Goal: Information Seeking & Learning: Understand process/instructions

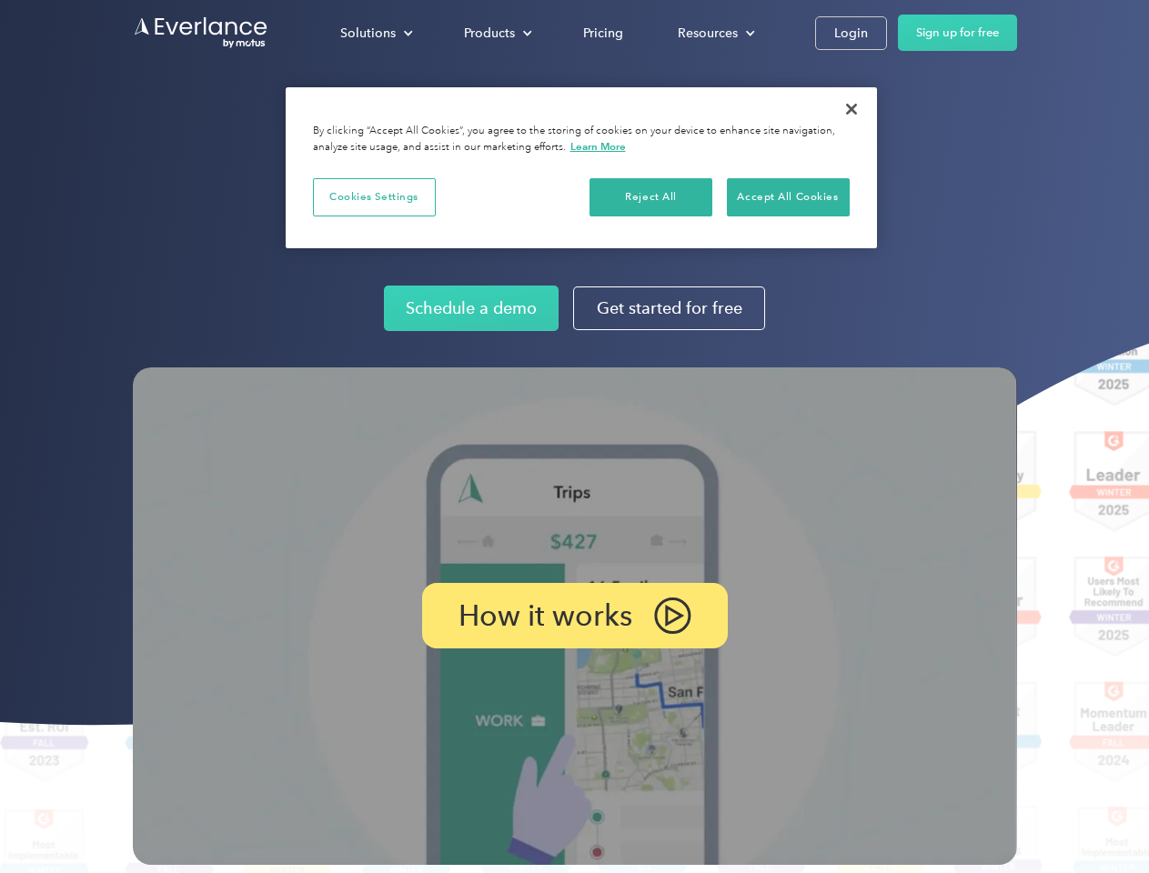
click at [574, 436] on img at bounding box center [575, 615] width 884 height 497
click at [376, 33] on div "Solutions" at bounding box center [367, 33] width 55 height 23
click at [496, 33] on div "Products" at bounding box center [489, 33] width 51 height 23
click at [714, 33] on div "Resources" at bounding box center [707, 33] width 60 height 23
click at [574, 616] on p "How it works" at bounding box center [545, 616] width 174 height 22
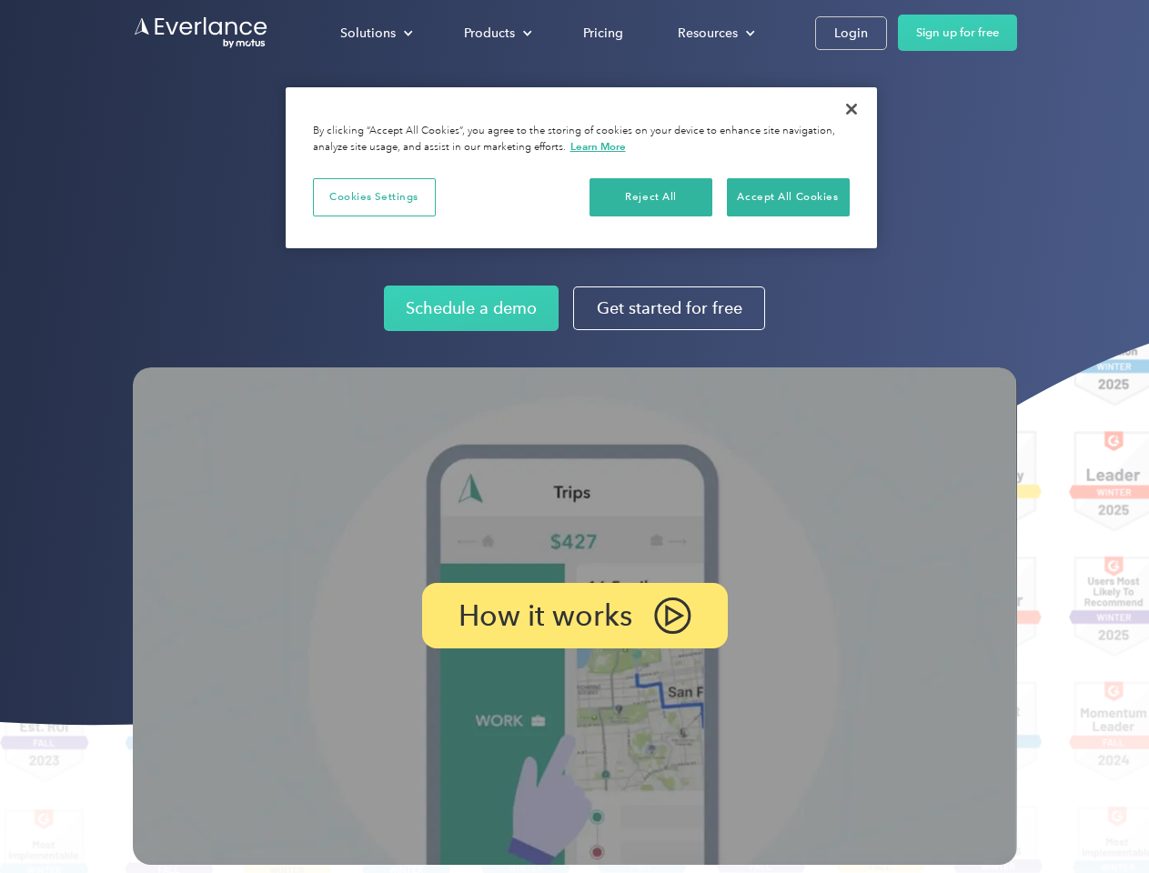
click at [374, 196] on button "Cookies Settings" at bounding box center [374, 197] width 123 height 38
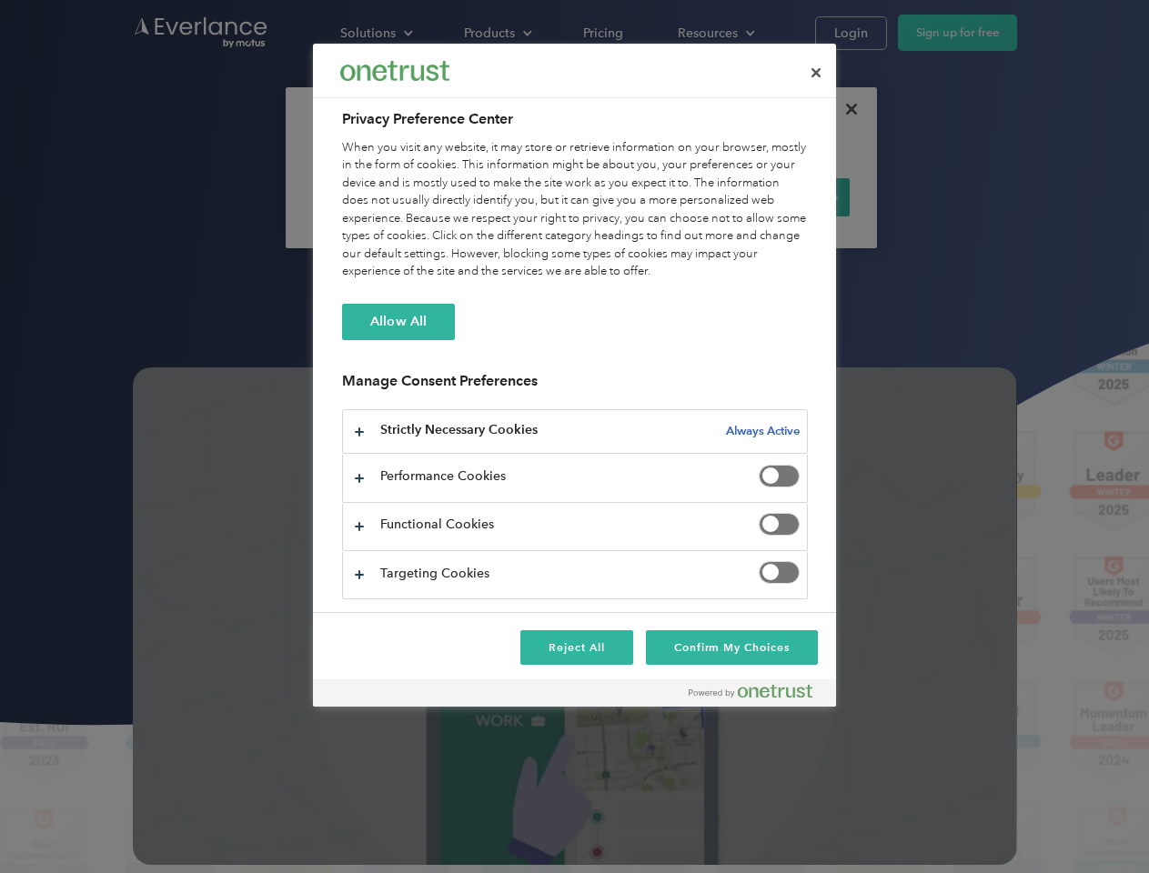
click at [651, 196] on div "When you visit any website, it may store or retrieve information on your browse…" at bounding box center [575, 210] width 466 height 142
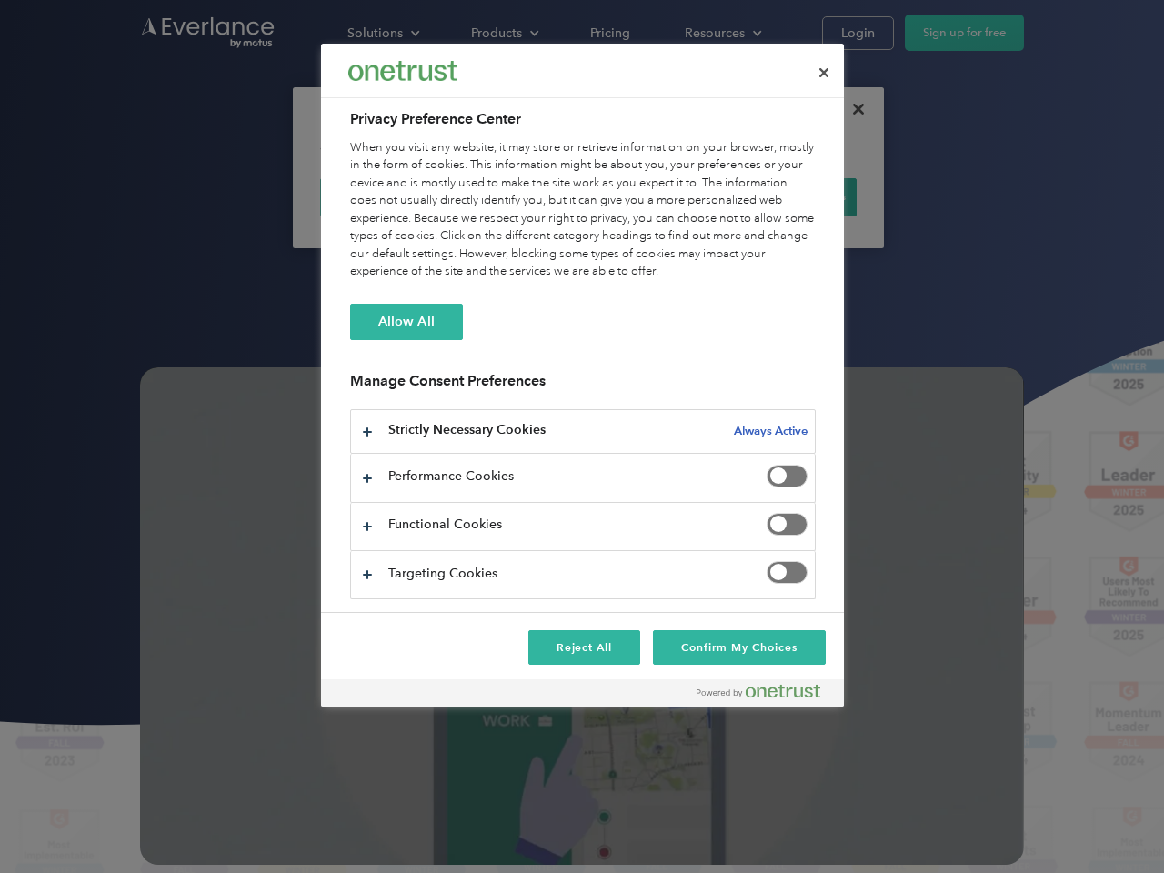
click at [788, 196] on div "When you visit any website, it may store or retrieve information on your browse…" at bounding box center [583, 210] width 466 height 142
click at [851, 109] on div at bounding box center [582, 436] width 1164 height 873
